Goal: Transaction & Acquisition: Subscribe to service/newsletter

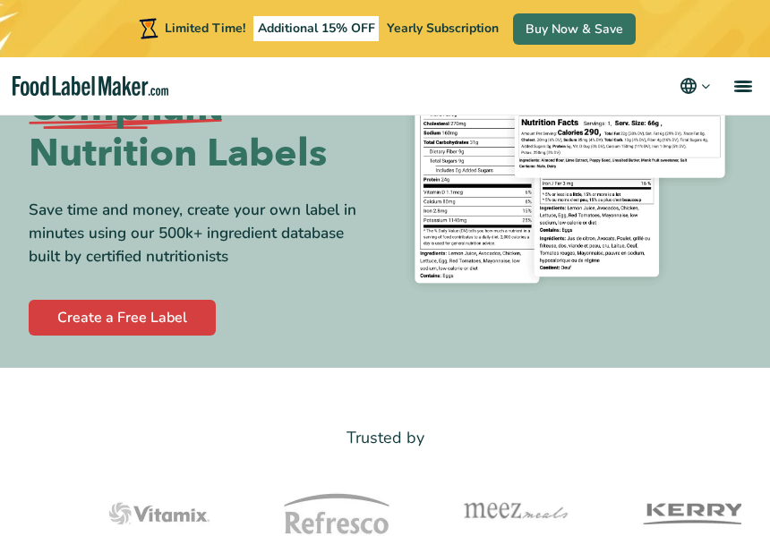
scroll to position [197, 0]
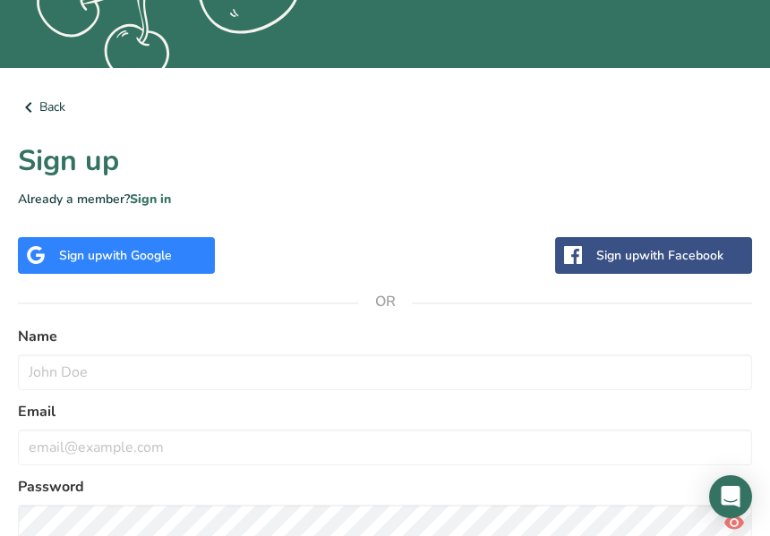
scroll to position [363, 0]
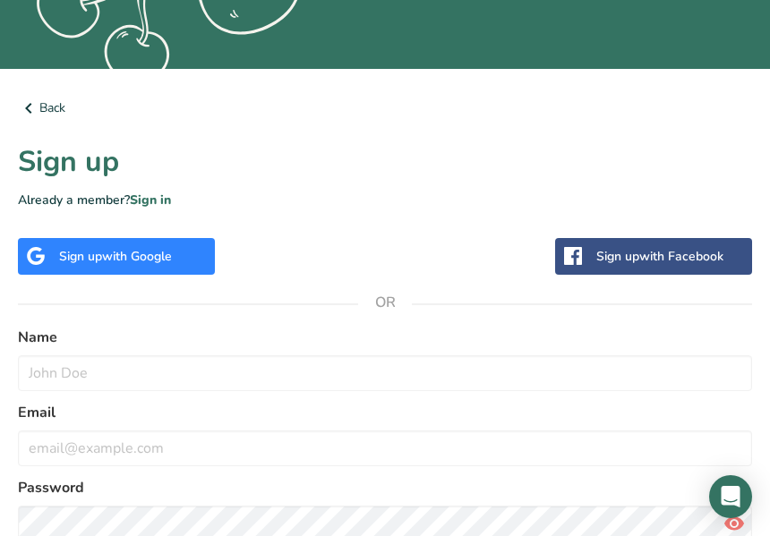
click at [181, 267] on div "Sign up with Google" at bounding box center [116, 256] width 197 height 37
